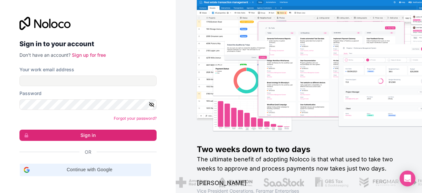
click at [72, 171] on span "Continue with Google" at bounding box center [89, 169] width 115 height 7
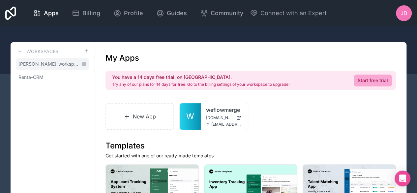
click at [47, 66] on span "[PERSON_NAME]-workspace" at bounding box center [48, 64] width 60 height 7
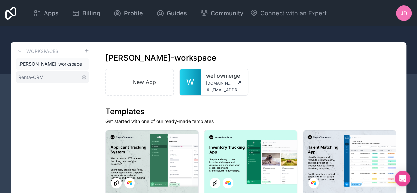
click at [46, 76] on link "Renta-CRM" at bounding box center [52, 77] width 73 height 12
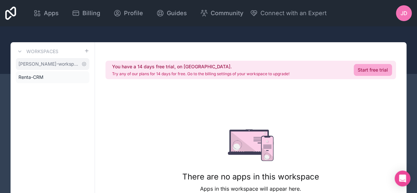
click at [51, 68] on link "[PERSON_NAME]-workspace" at bounding box center [52, 64] width 73 height 12
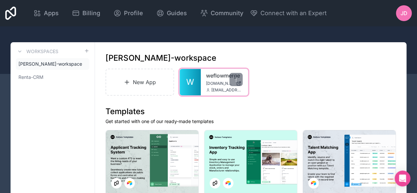
click at [211, 85] on span "[DOMAIN_NAME]" at bounding box center [219, 83] width 27 height 5
